Goal: Communication & Community: Participate in discussion

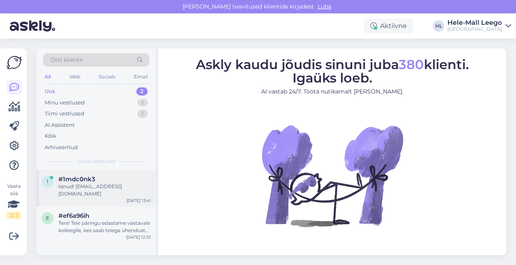
click at [70, 180] on span "#1mdc0nk3" at bounding box center [76, 178] width 37 height 7
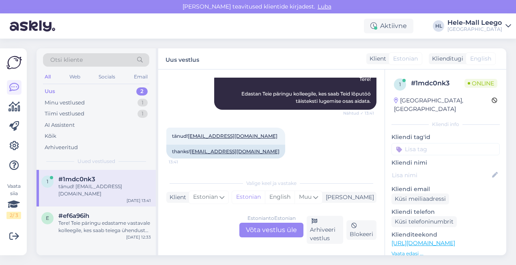
scroll to position [157, 0]
click at [78, 99] on div "Minu vestlused" at bounding box center [65, 103] width 40 height 8
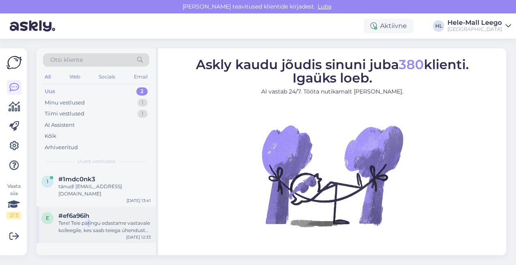
click at [90, 219] on div "Tere! Teie päringu edastame vastavale kolleegile, kes saab teiega ühendust [PER…" at bounding box center [104, 226] width 93 height 15
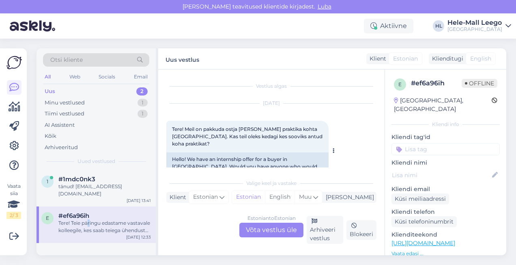
scroll to position [71, 0]
